Goal: Obtain resource: Download file/media

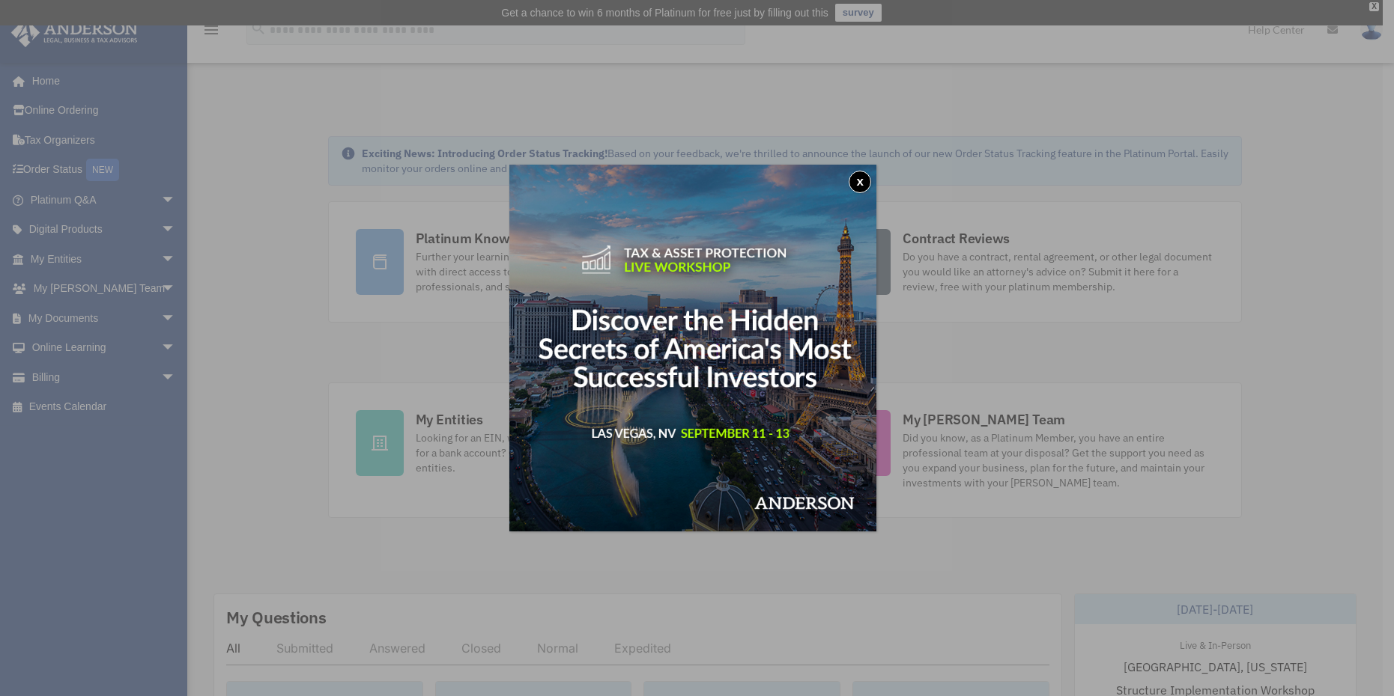
click at [859, 177] on button "x" at bounding box center [859, 182] width 22 height 22
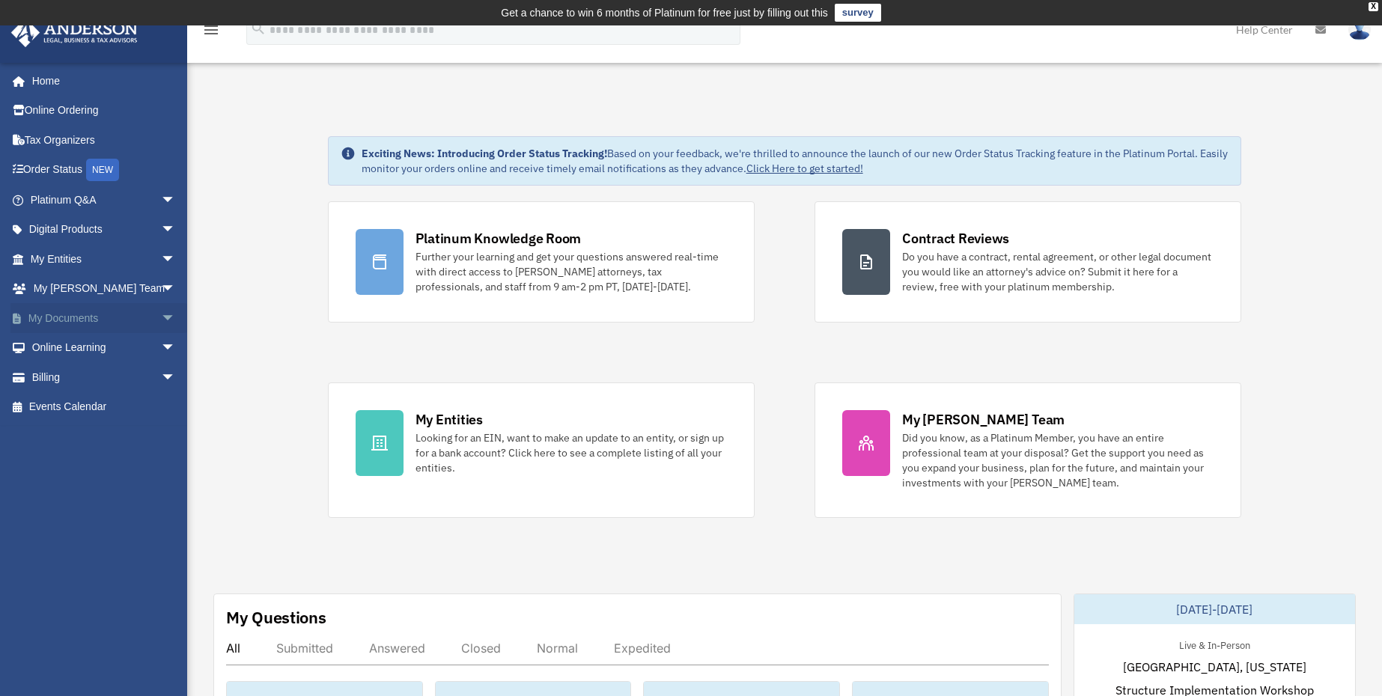
click at [164, 322] on span "arrow_drop_down" at bounding box center [176, 318] width 30 height 31
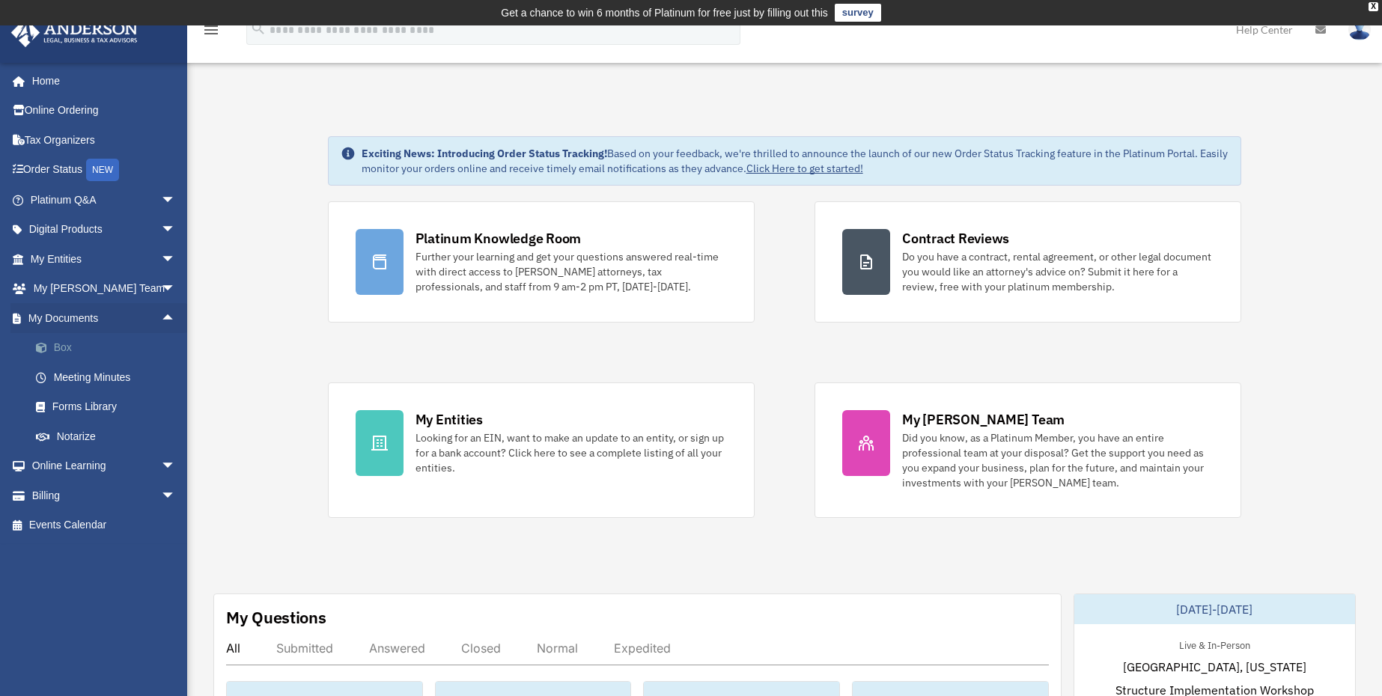
click at [70, 356] on link "Box" at bounding box center [109, 348] width 177 height 30
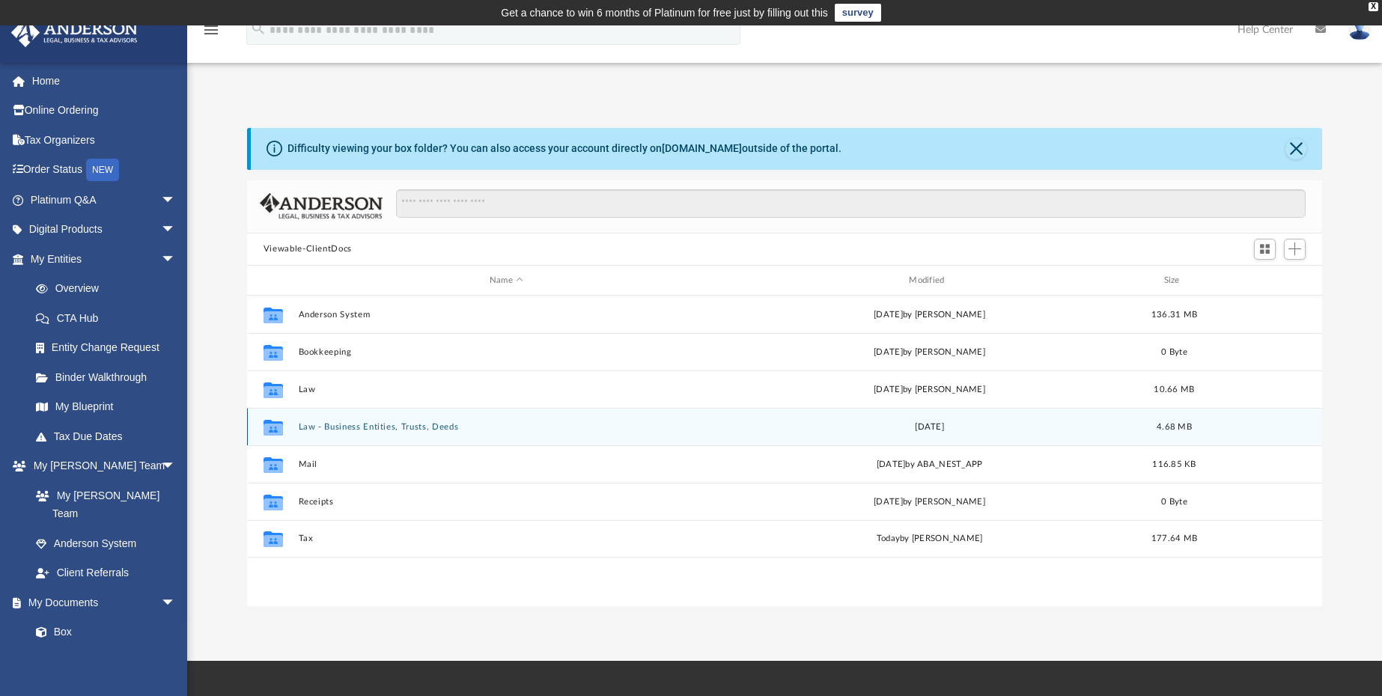
scroll to position [329, 1065]
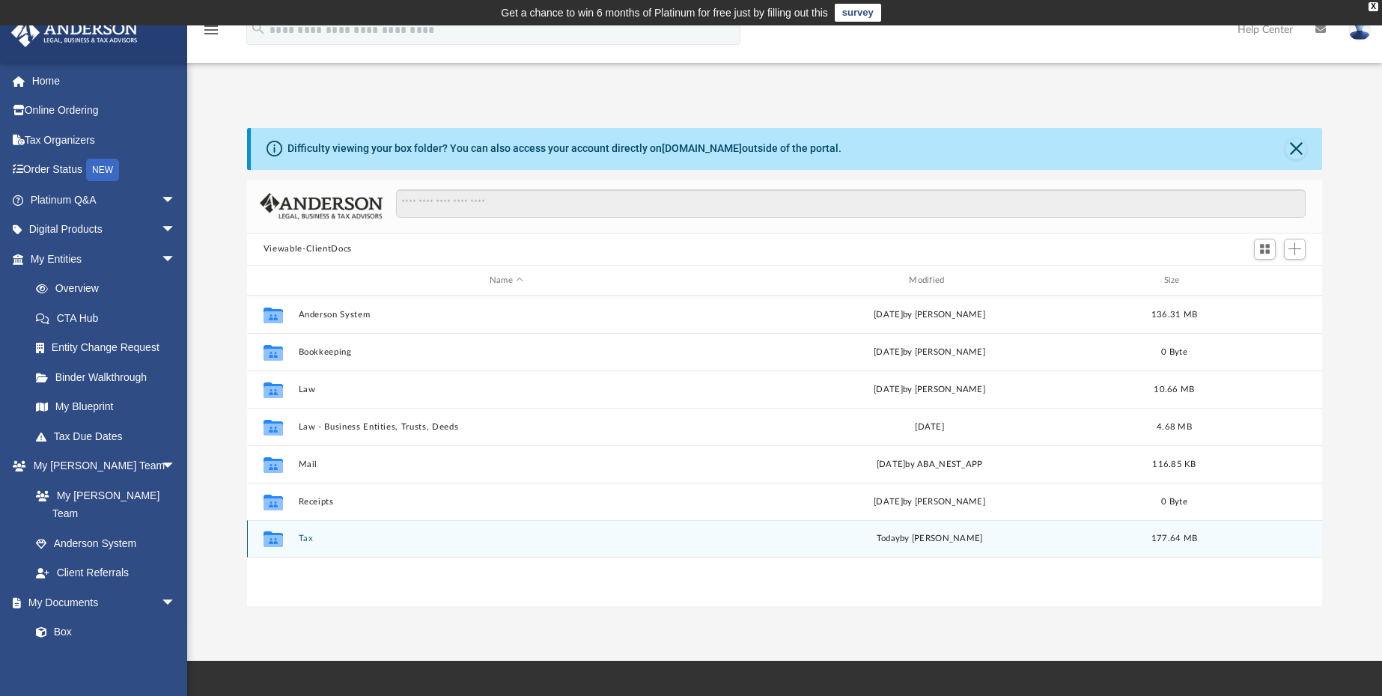
click at [300, 540] on button "Tax" at bounding box center [506, 540] width 416 height 10
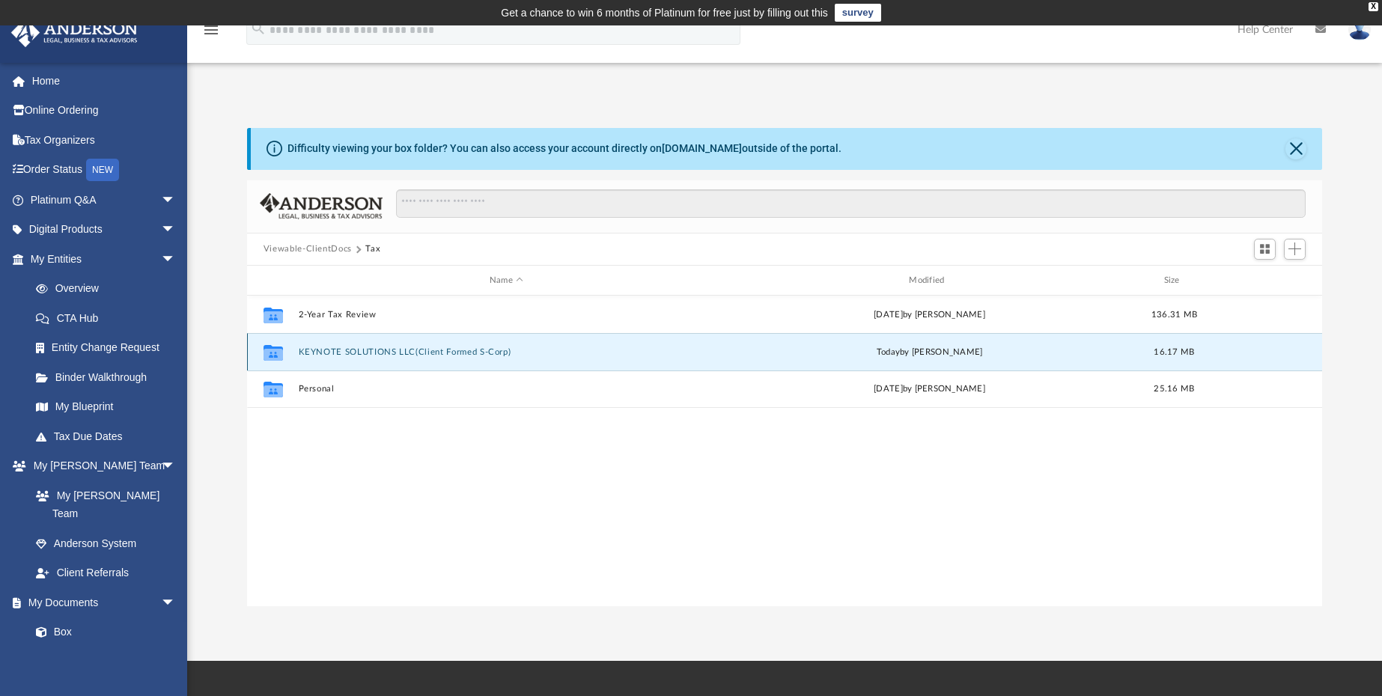
click at [368, 350] on button "KEYNOTE SOLUTIONS LLC(Client Formed S-Corp)" at bounding box center [506, 352] width 416 height 10
click at [360, 351] on button "2024" at bounding box center [506, 352] width 416 height 10
click at [321, 351] on button "2024" at bounding box center [506, 352] width 416 height 10
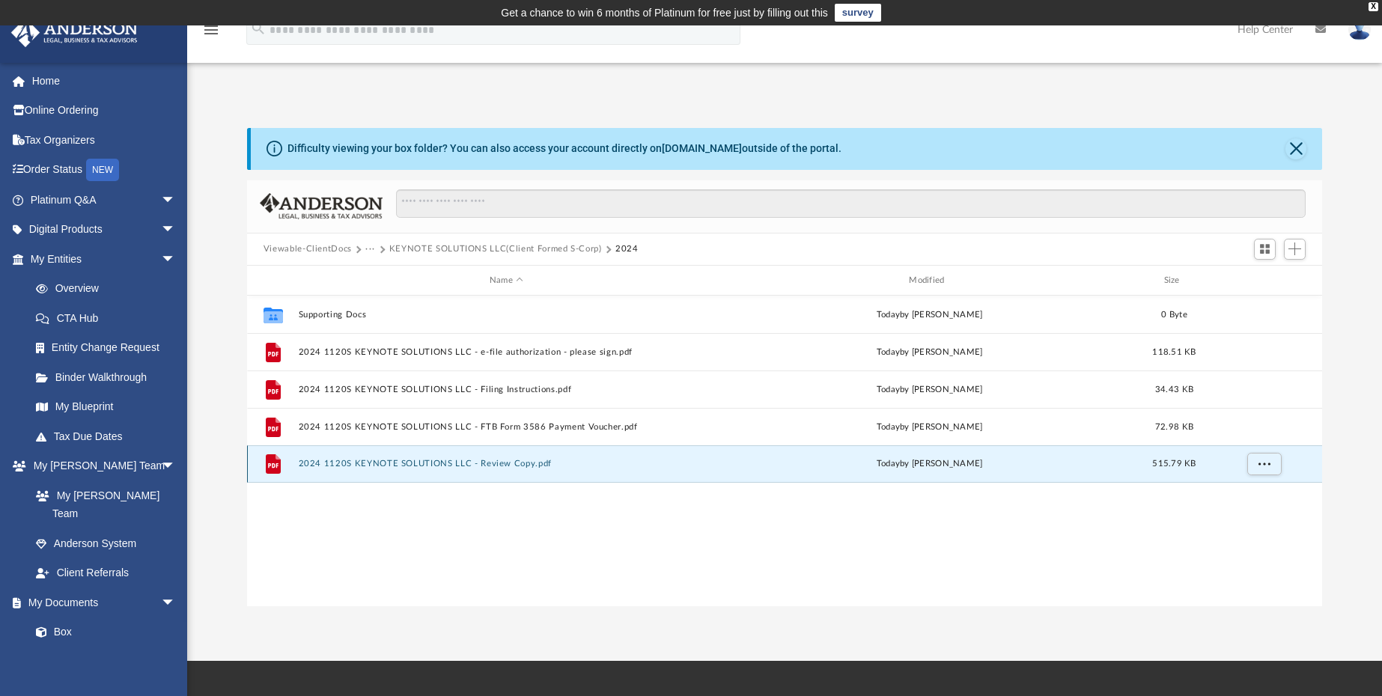
click at [404, 462] on button "2024 1120S KEYNOTE SOLUTIONS LLC - Review Copy.pdf" at bounding box center [506, 465] width 416 height 10
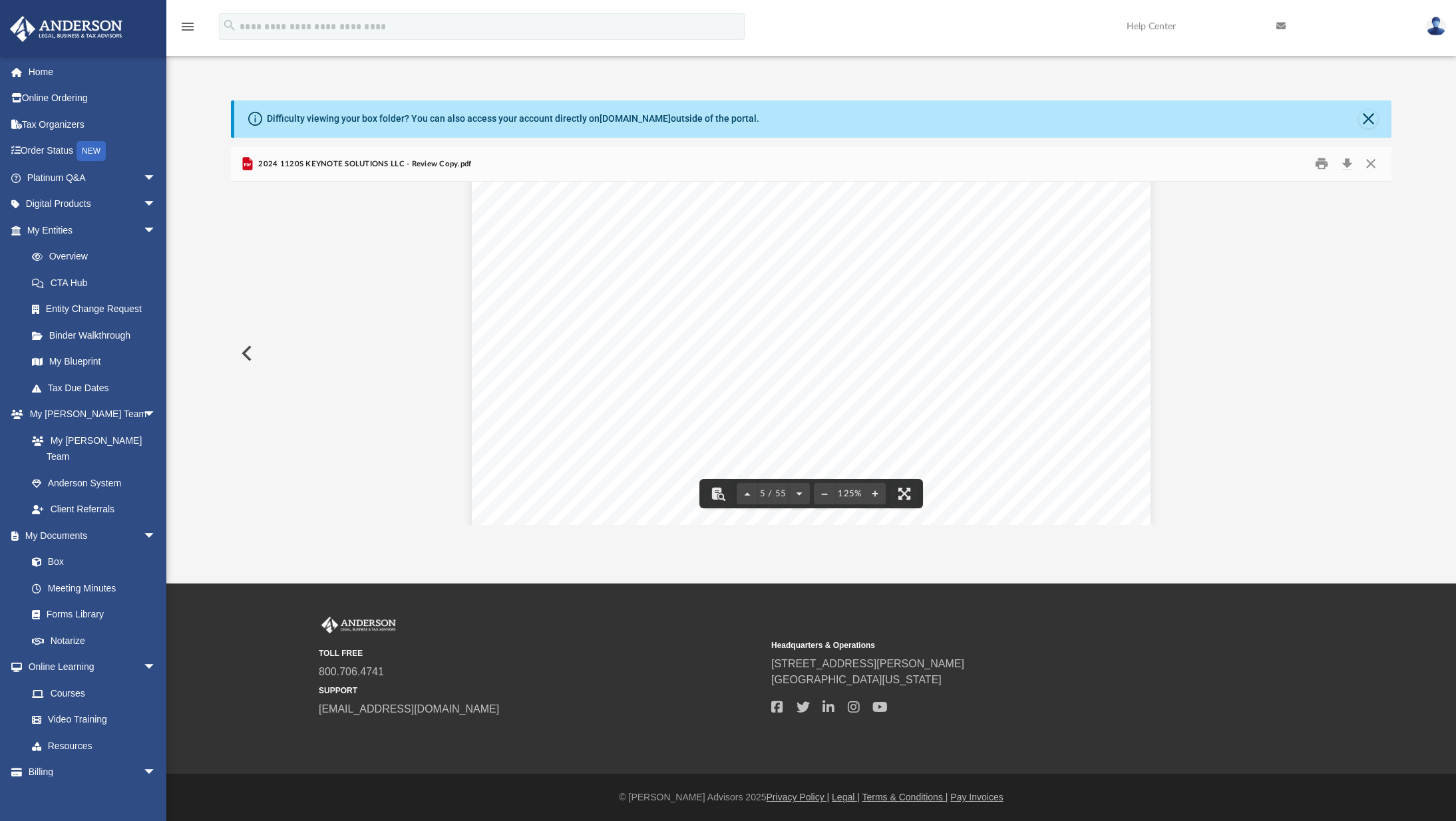
scroll to position [4175, 0]
click at [900, 497] on button "File preview" at bounding box center [904, 493] width 29 height 29
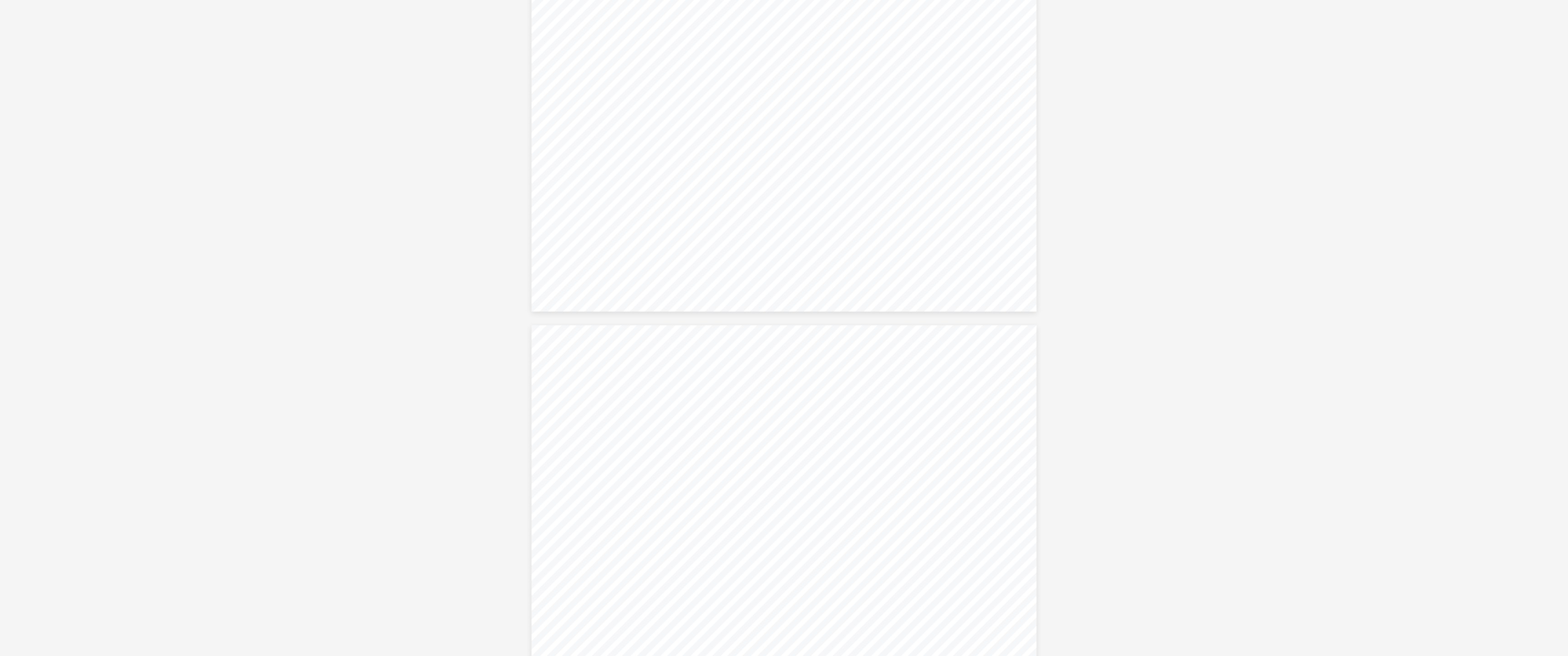
scroll to position [248, 0]
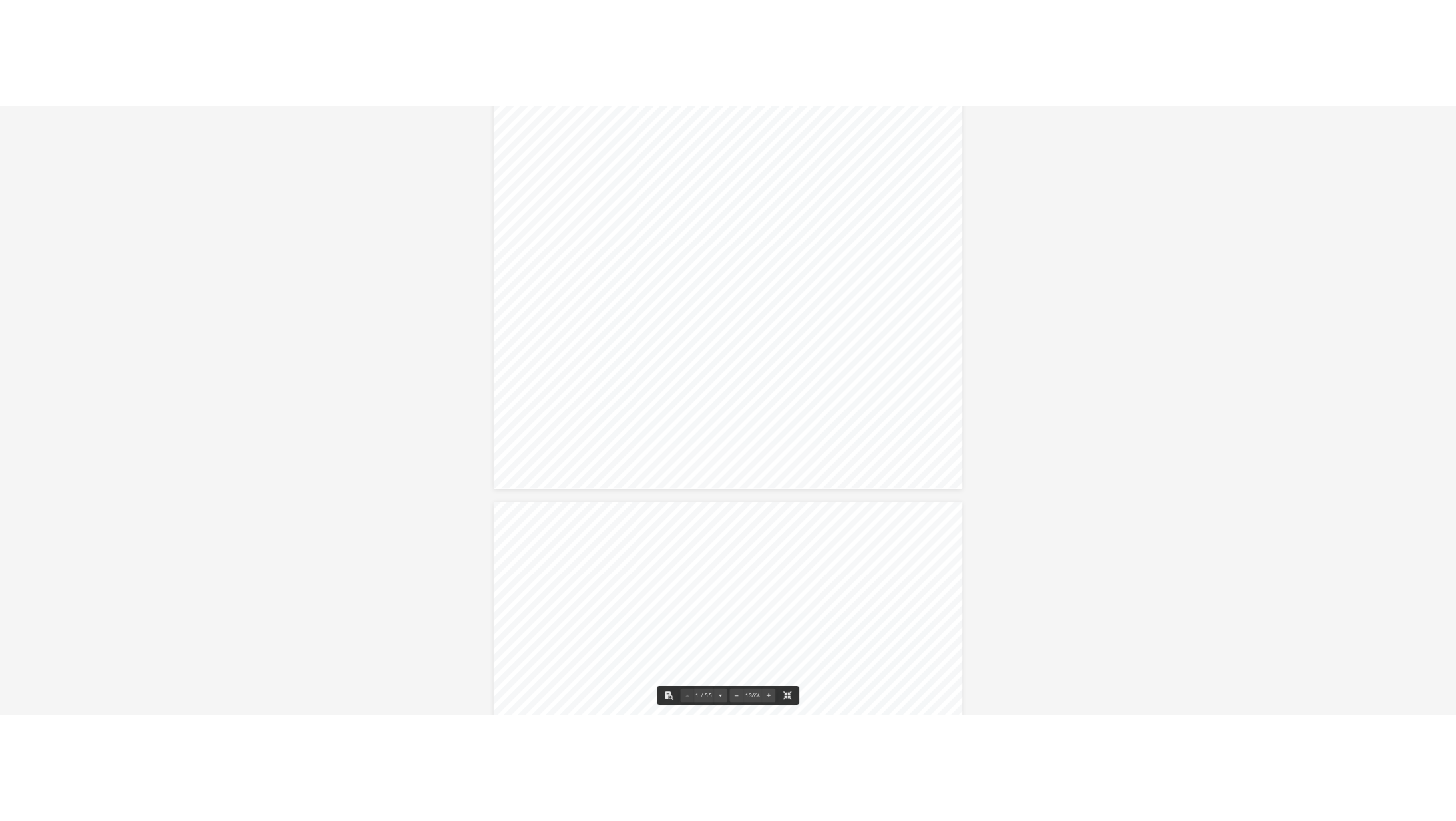
scroll to position [0, 0]
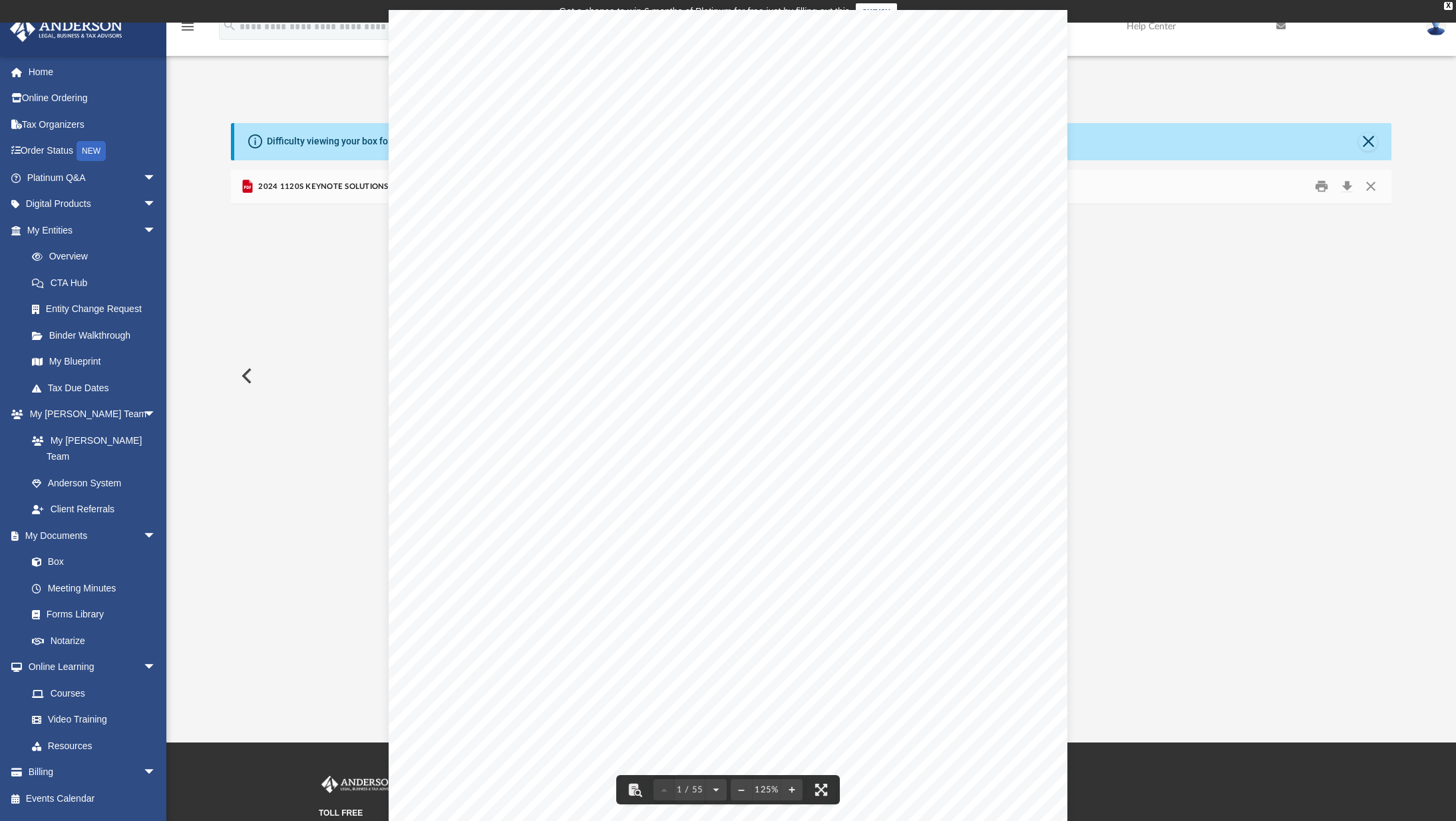
scroll to position [292, 1151]
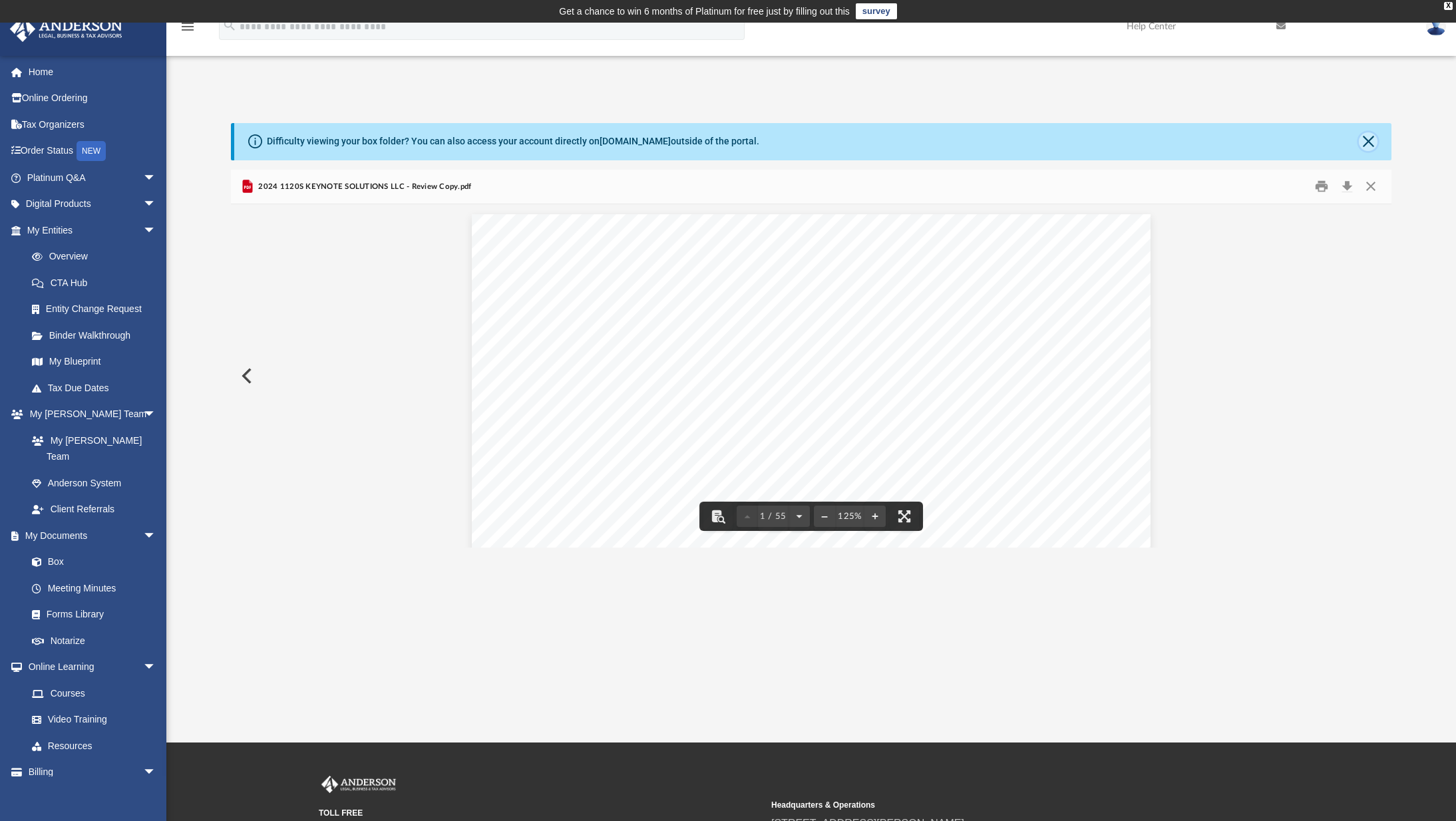
click at [1238, 148] on button "Close" at bounding box center [1368, 141] width 19 height 19
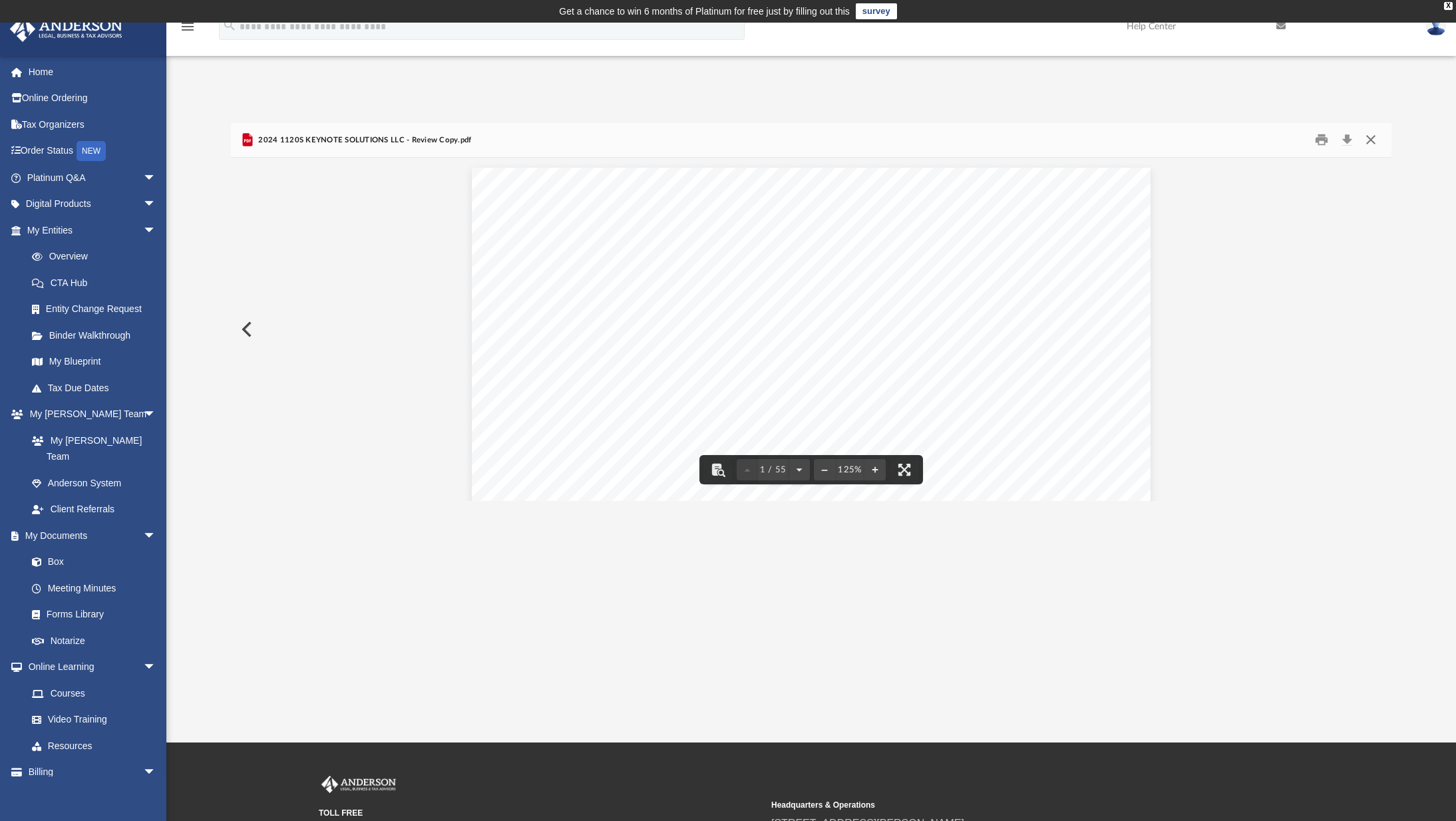
click at [1238, 136] on button "Close" at bounding box center [1371, 139] width 24 height 20
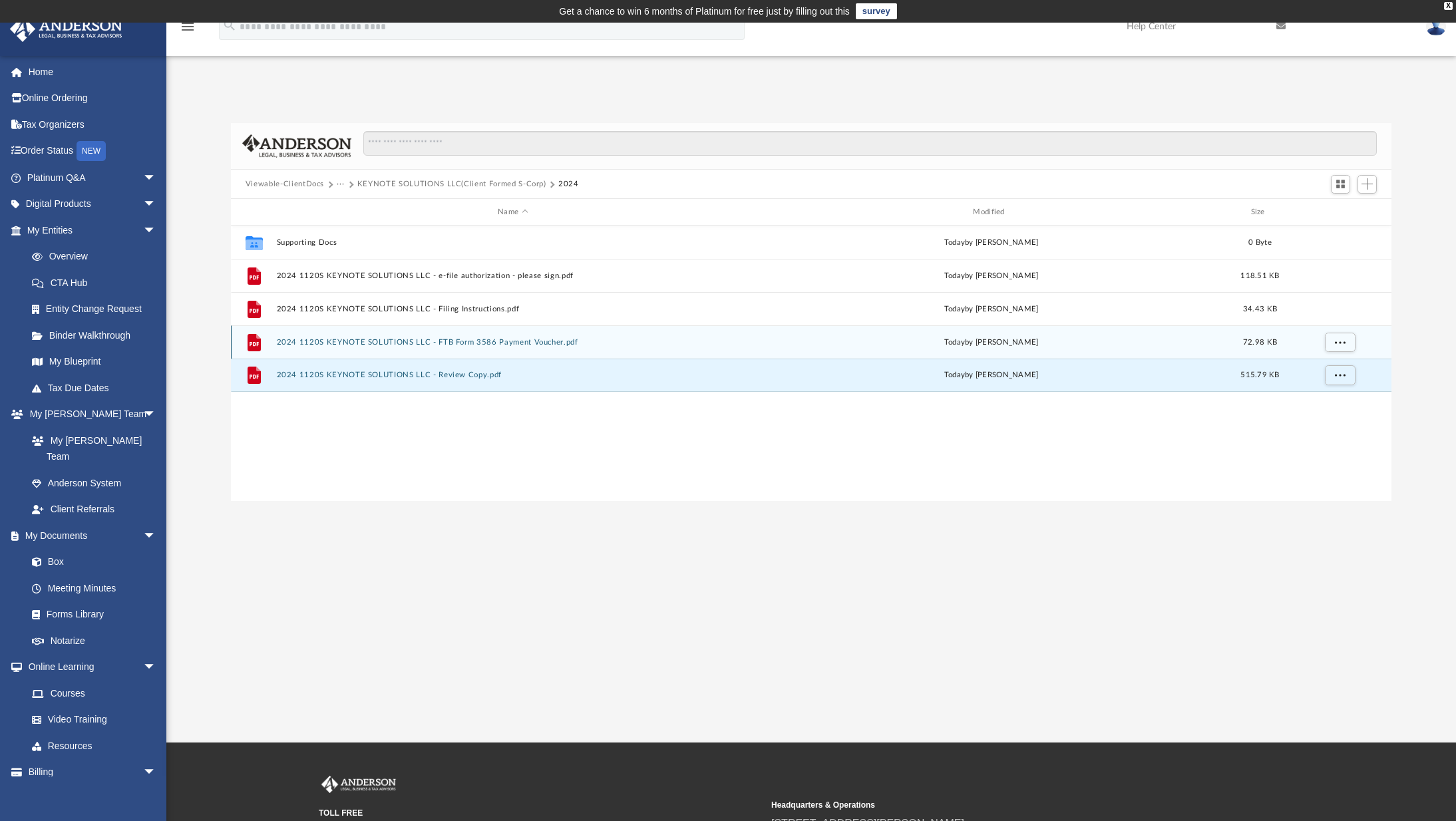
click at [481, 340] on button "2024 1120S KEYNOTE SOLUTIONS LLC - FTB Form 3586 Payment Voucher.pdf" at bounding box center [513, 342] width 473 height 9
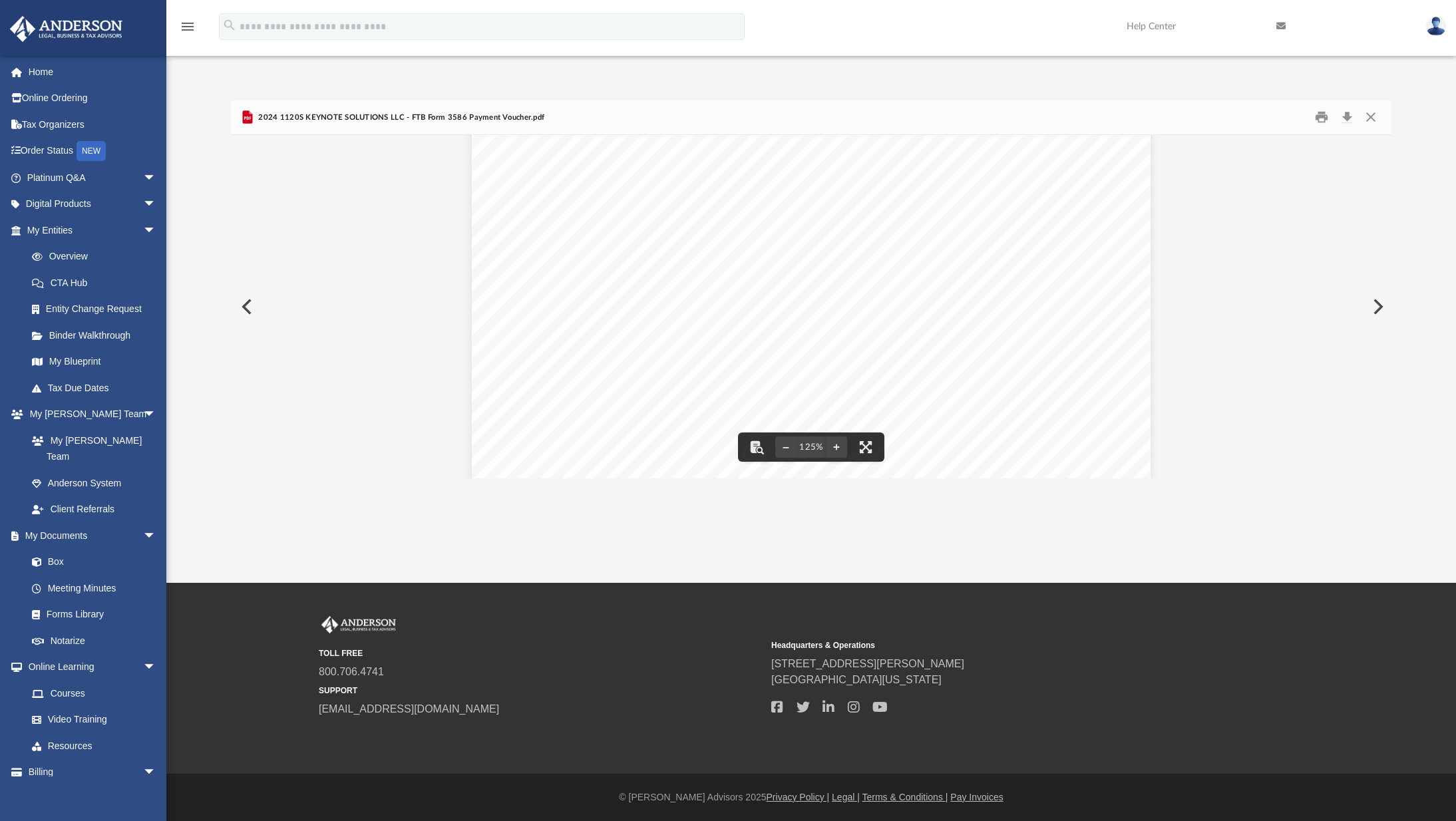
scroll to position [0, 0]
click at [1238, 116] on button "Close" at bounding box center [1371, 117] width 24 height 20
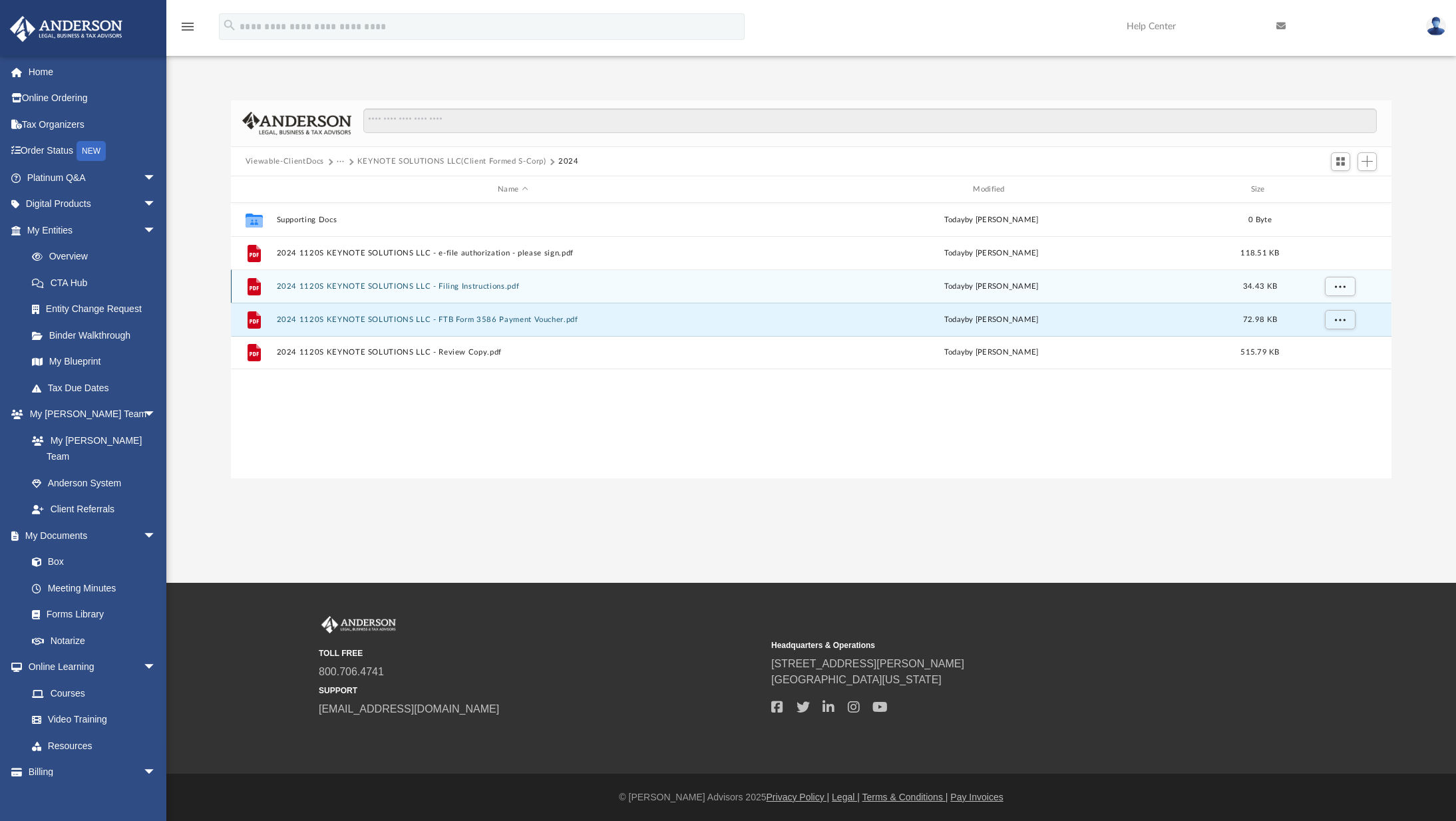
click at [497, 285] on button "2024 1120S KEYNOTE SOLUTIONS LLC - Filing Instructions.pdf" at bounding box center [513, 287] width 473 height 9
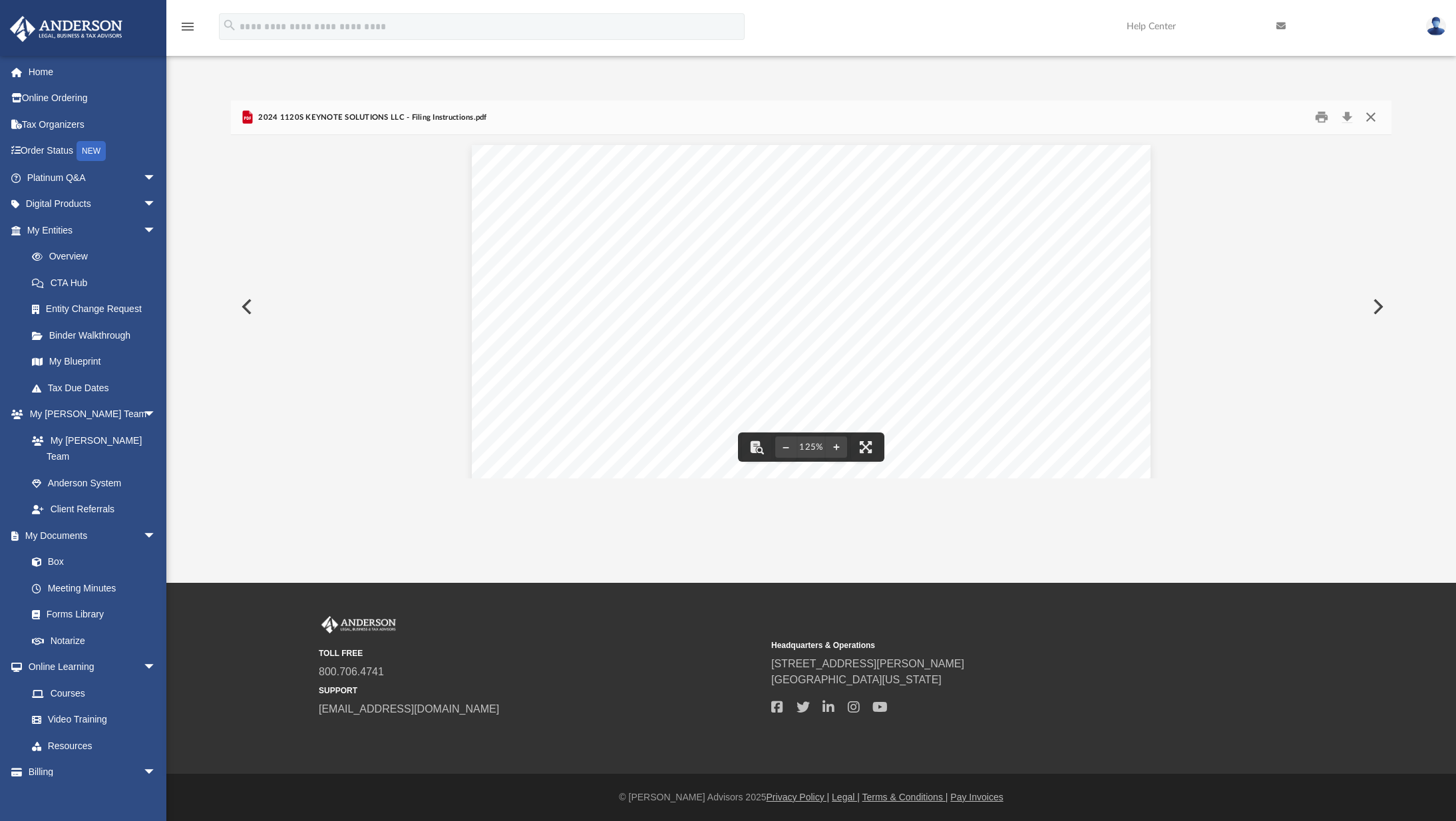
click at [1238, 123] on button "Close" at bounding box center [1371, 117] width 24 height 20
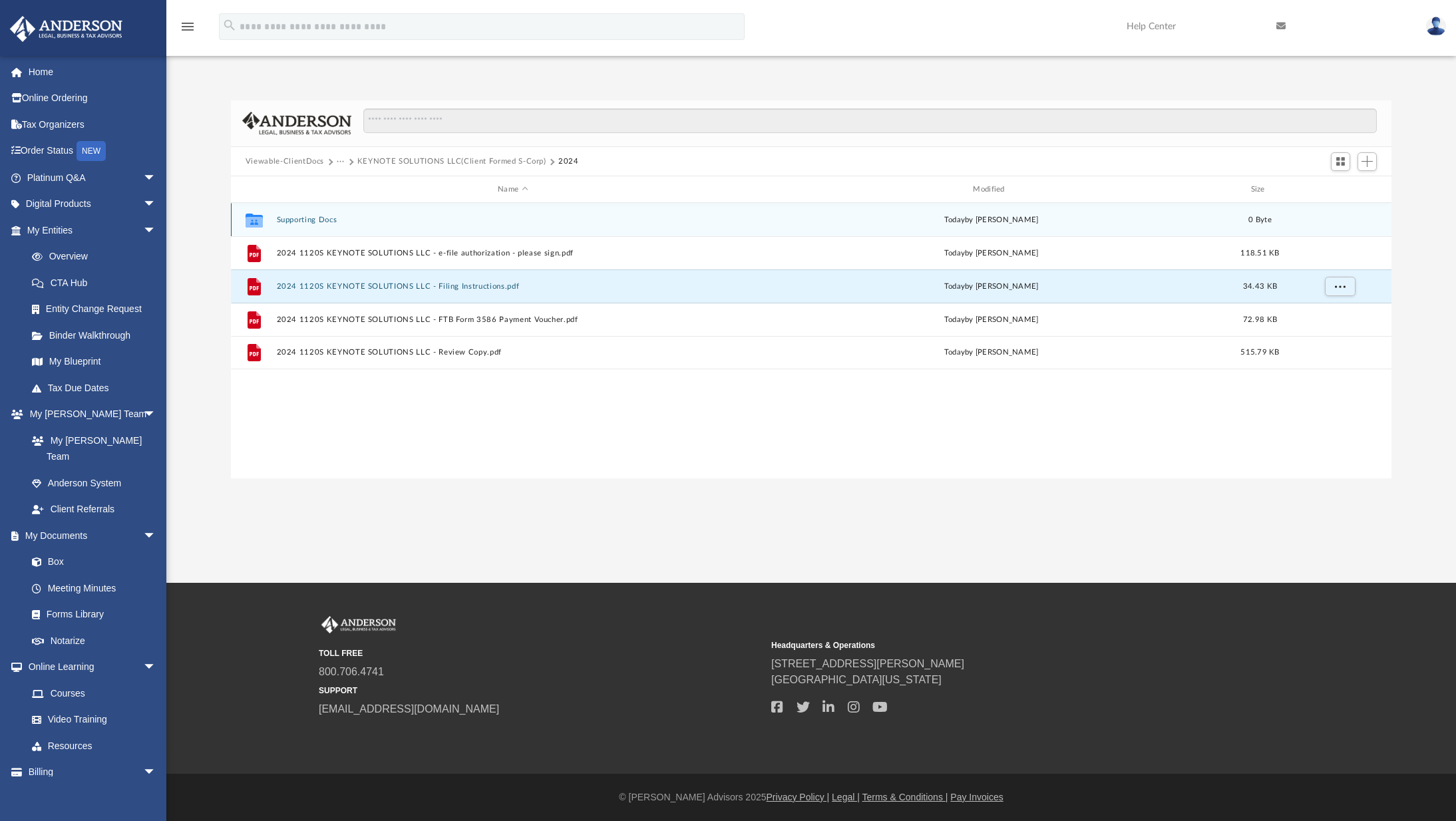
click at [281, 222] on button "Supporting Docs" at bounding box center [513, 220] width 473 height 9
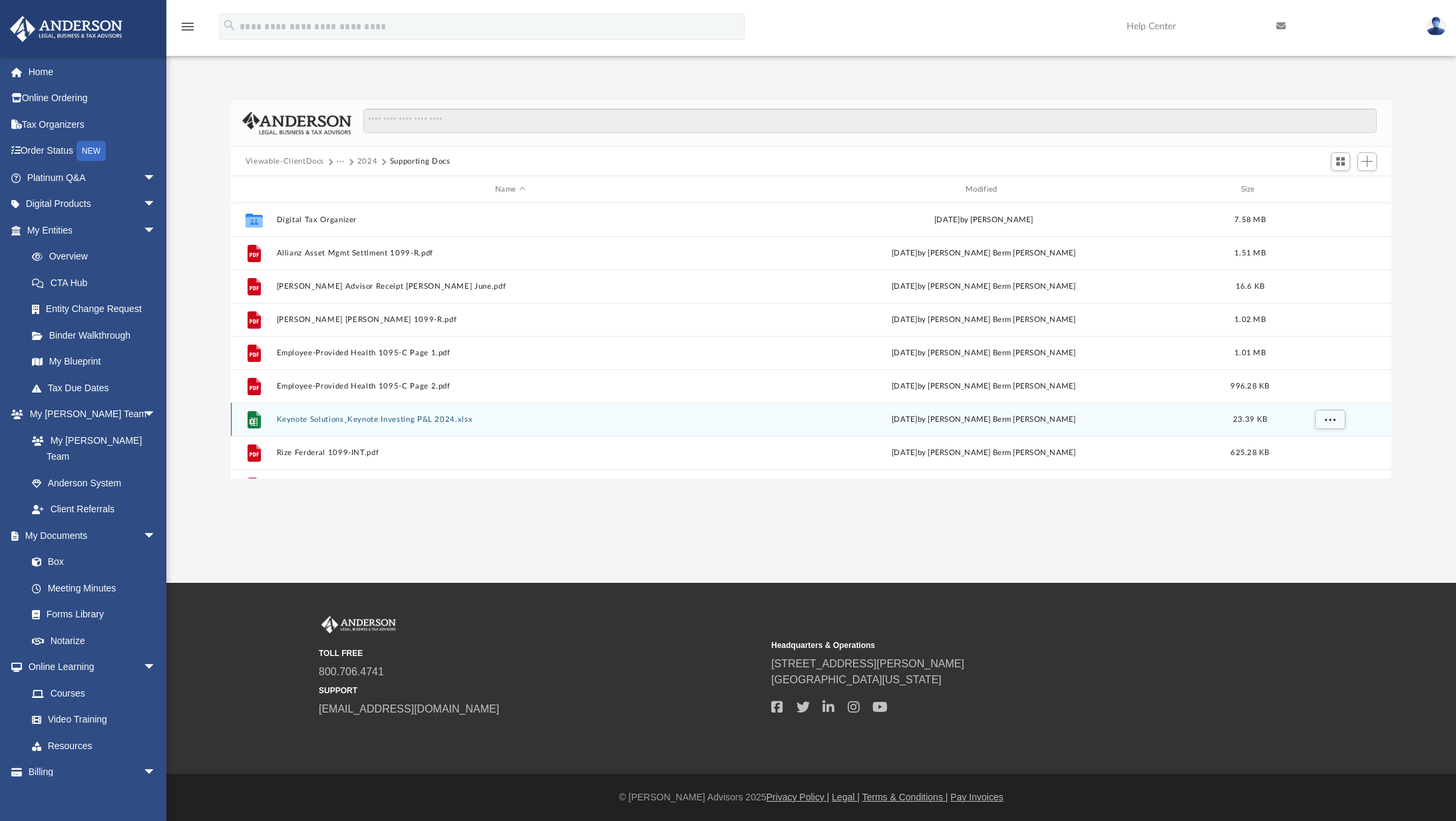
click at [409, 418] on button "Keynote Solutions_Keynote Investing P&L 2024.xlsx" at bounding box center [510, 419] width 468 height 9
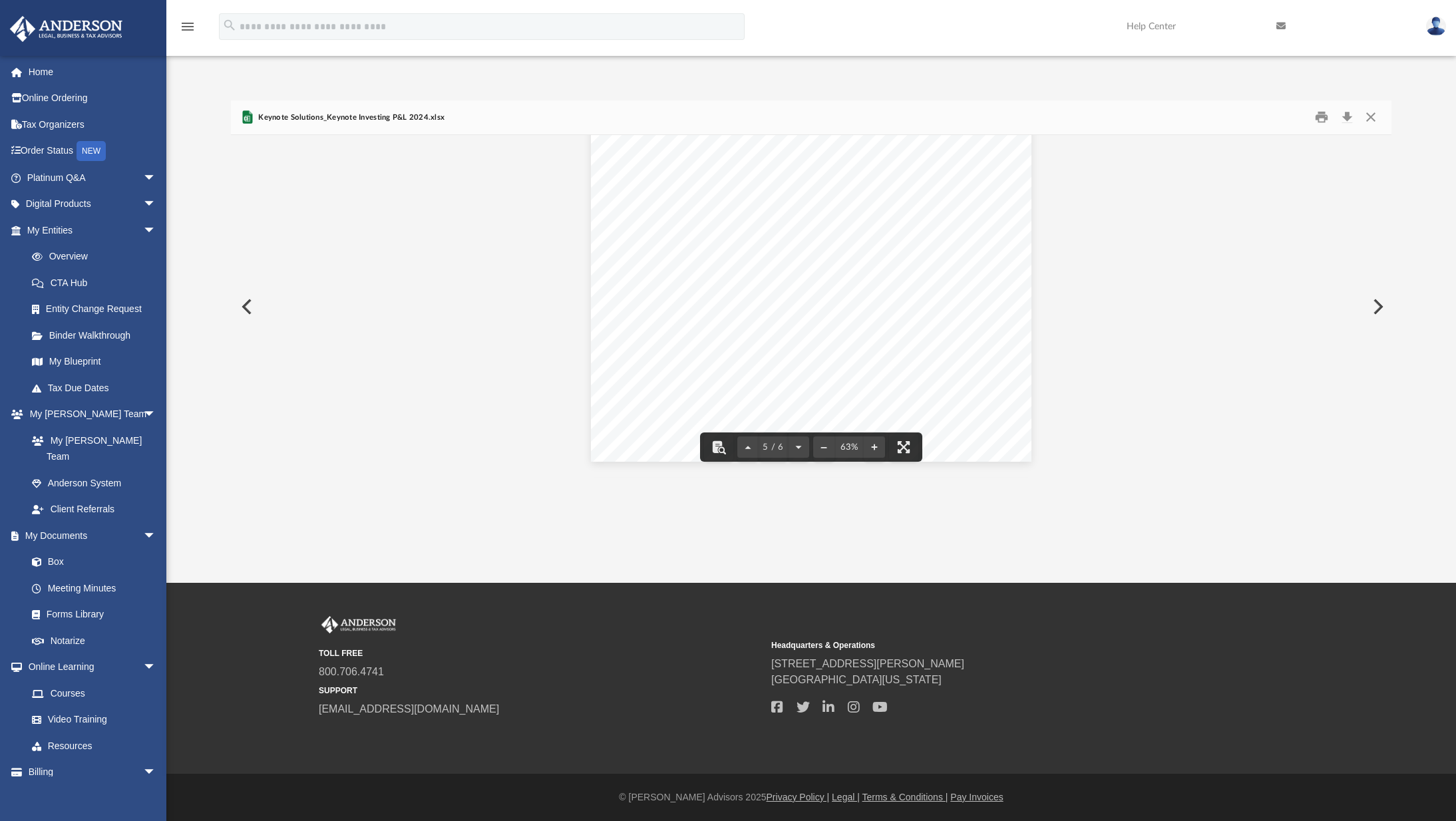
scroll to position [1406, 0]
click at [54, 549] on link "Box" at bounding box center [97, 562] width 157 height 27
click at [1238, 116] on button "Close" at bounding box center [1371, 117] width 24 height 20
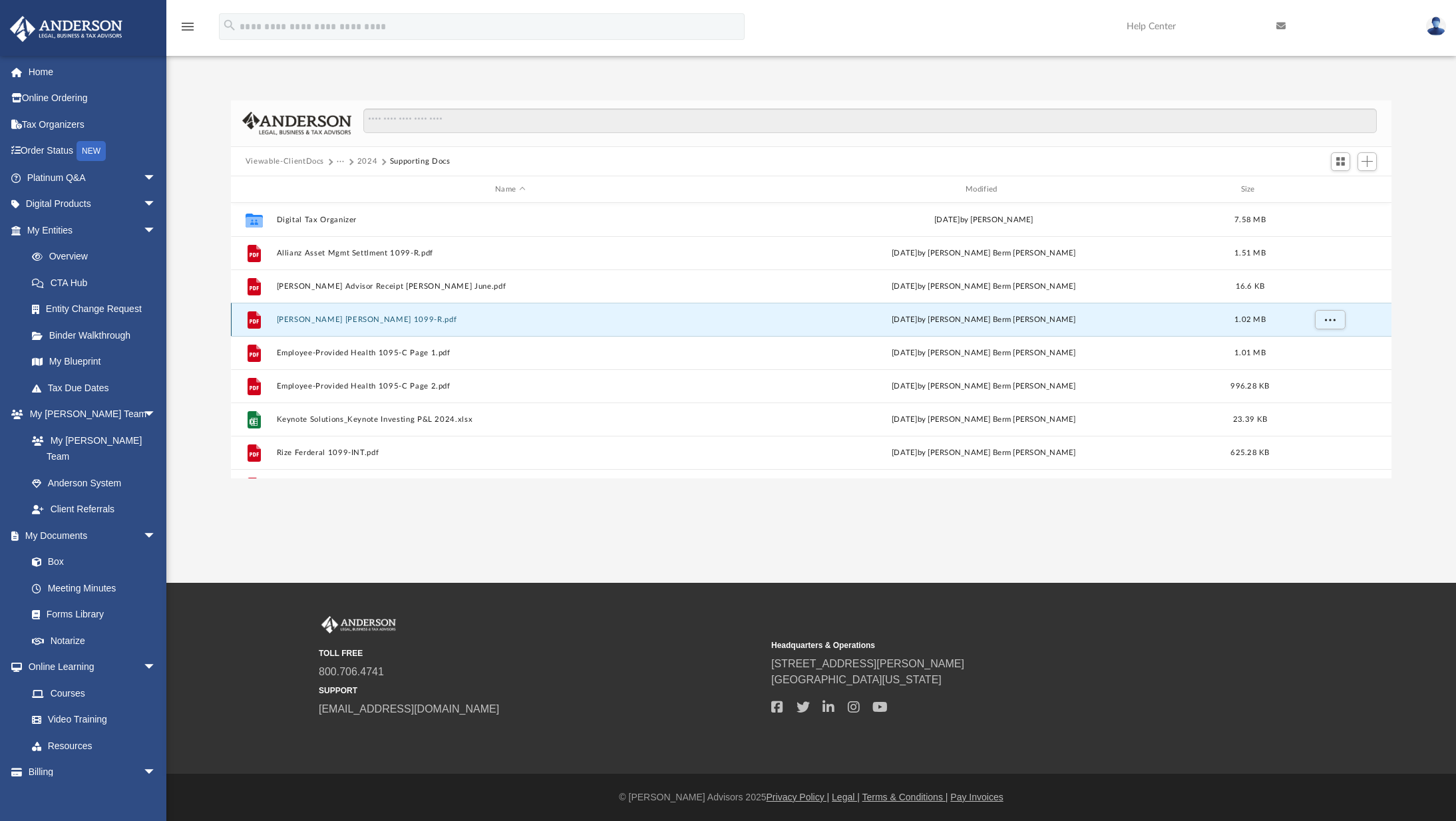
click at [338, 320] on button "Charles Schwab 1099-R.pdf" at bounding box center [510, 320] width 468 height 9
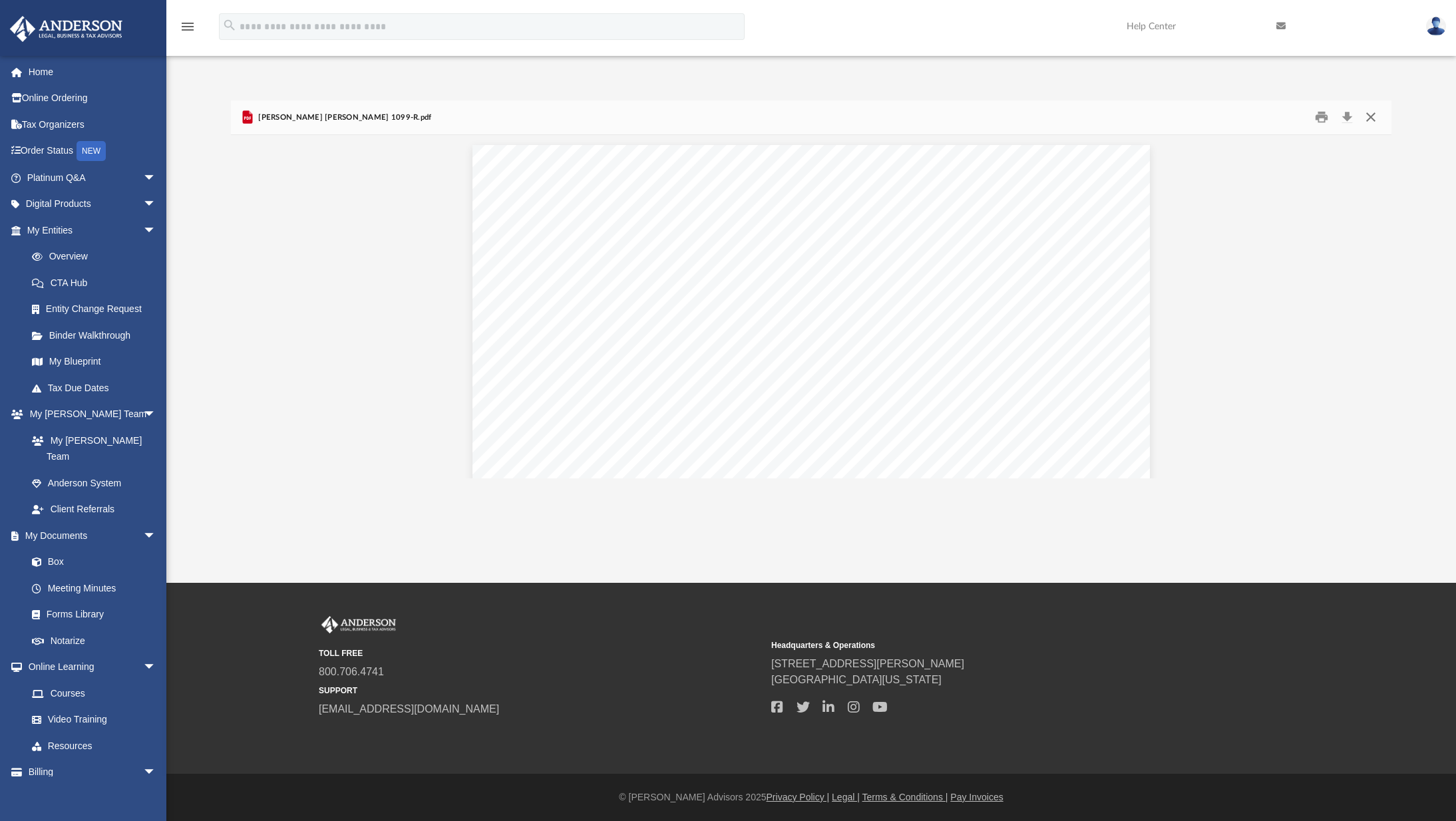
click at [1238, 116] on button "Close" at bounding box center [1371, 117] width 24 height 20
